Goal: Check status: Check status

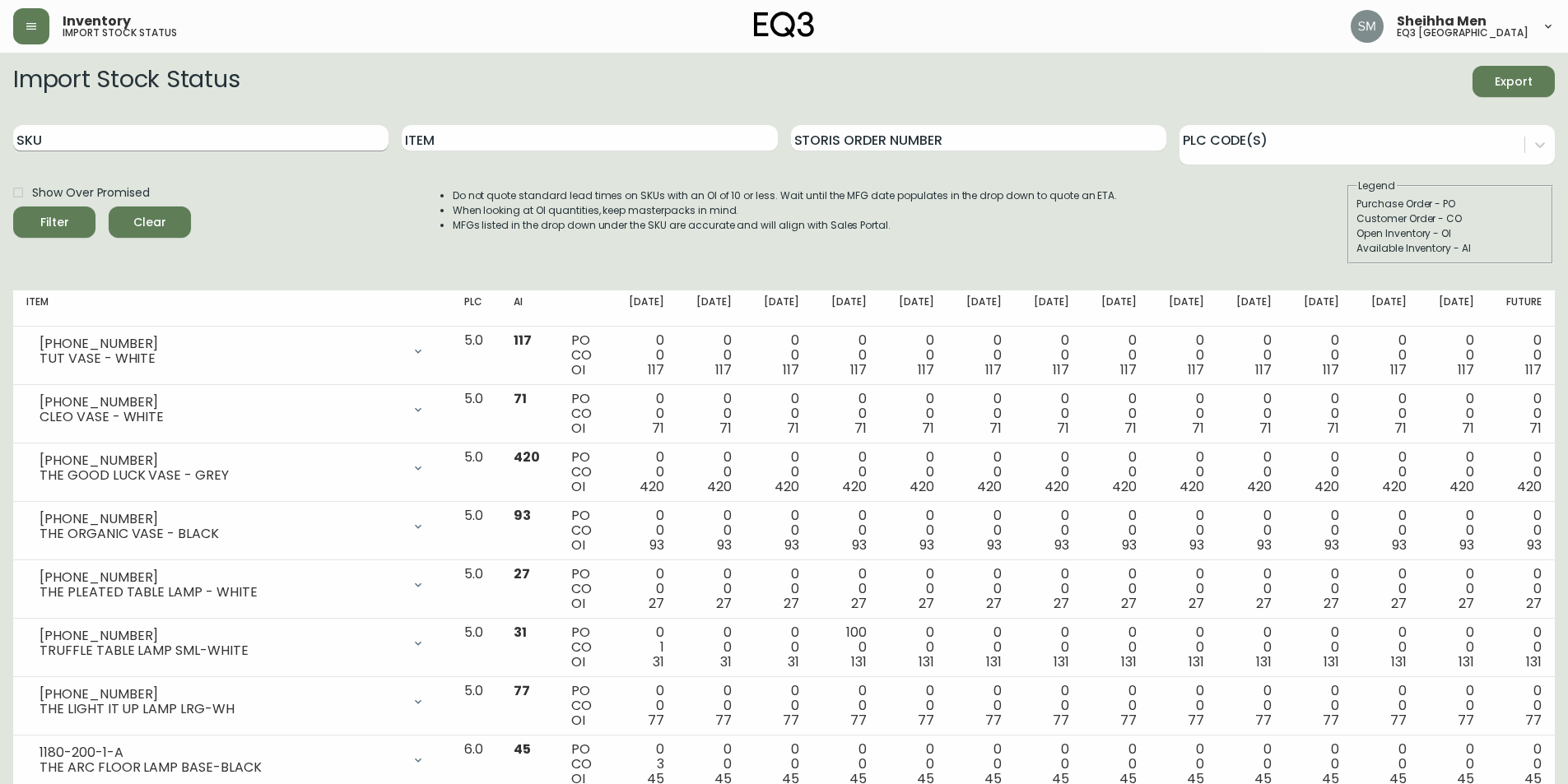
click at [311, 133] on input "SKU" at bounding box center [201, 137] width 375 height 26
paste input "[PHONE_NUMBER]"
type input "[PHONE_NUMBER]"
click at [65, 215] on div "Filter" at bounding box center [55, 222] width 29 height 21
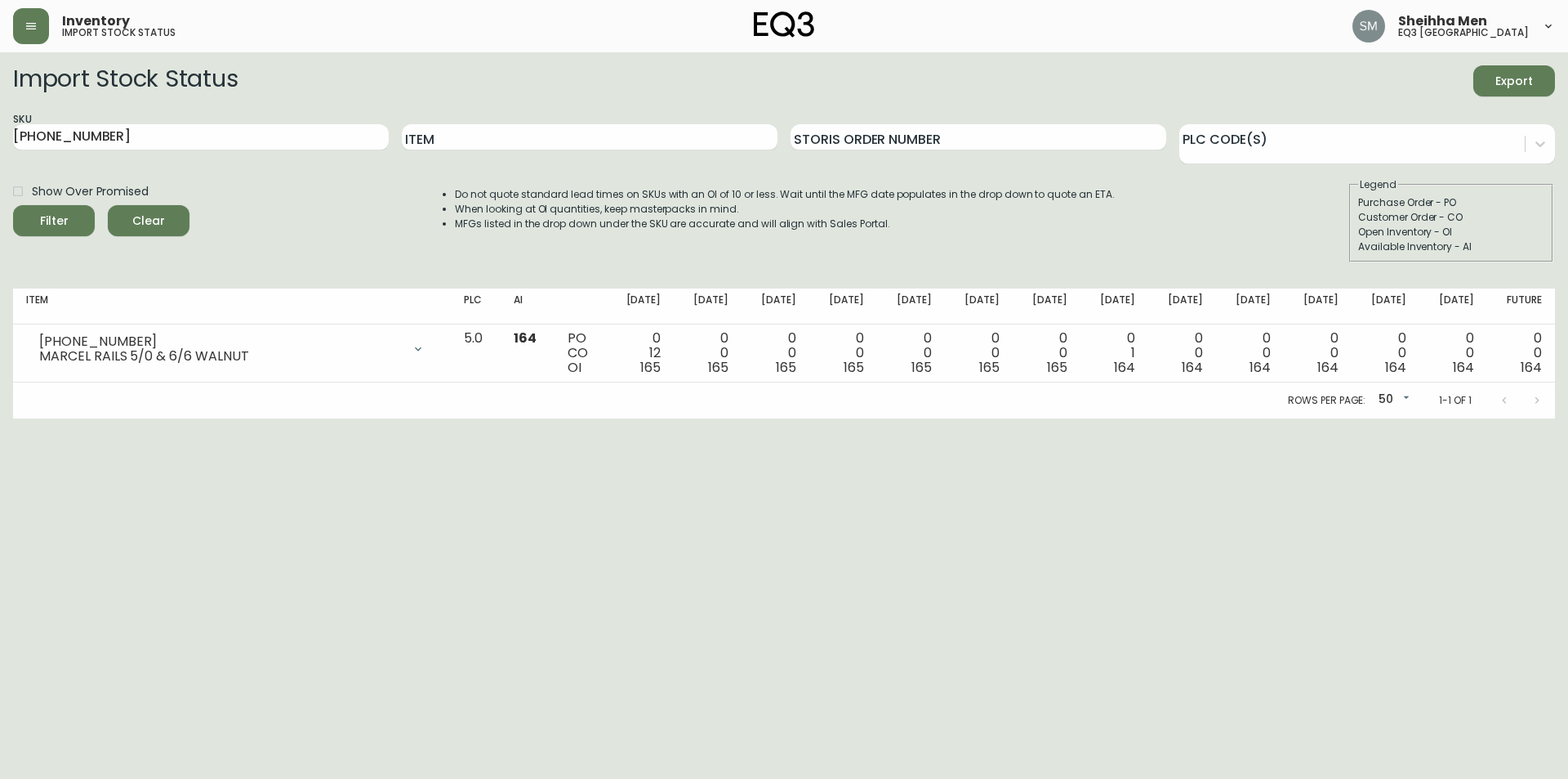
click at [187, 418] on html "Inventory import stock status Sheihha Men eq3 [GEOGRAPHIC_DATA] Import Stock St…" at bounding box center [784, 209] width 1568 height 418
drag, startPoint x: 155, startPoint y: 142, endPoint x: 0, endPoint y: 114, distance: 157.5
click at [0, 114] on main "Import Stock Status Export SKU [PHONE_NUMBER] Item Storis Order Number PLC Code…" at bounding box center [784, 235] width 1568 height 366
click at [89, 418] on html "Inventory import stock status Sheihha Men eq3 [GEOGRAPHIC_DATA] Import Stock St…" at bounding box center [784, 209] width 1568 height 418
